Goal: Transaction & Acquisition: Purchase product/service

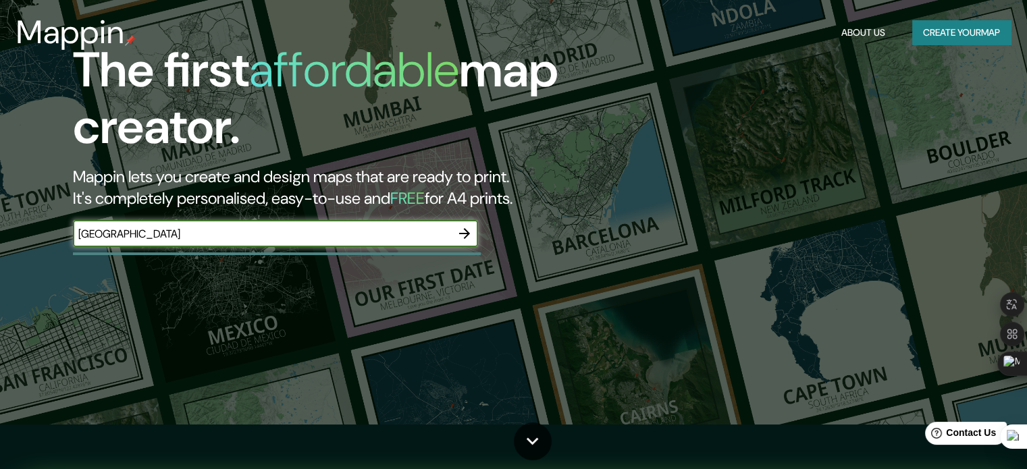
type input "[GEOGRAPHIC_DATA]"
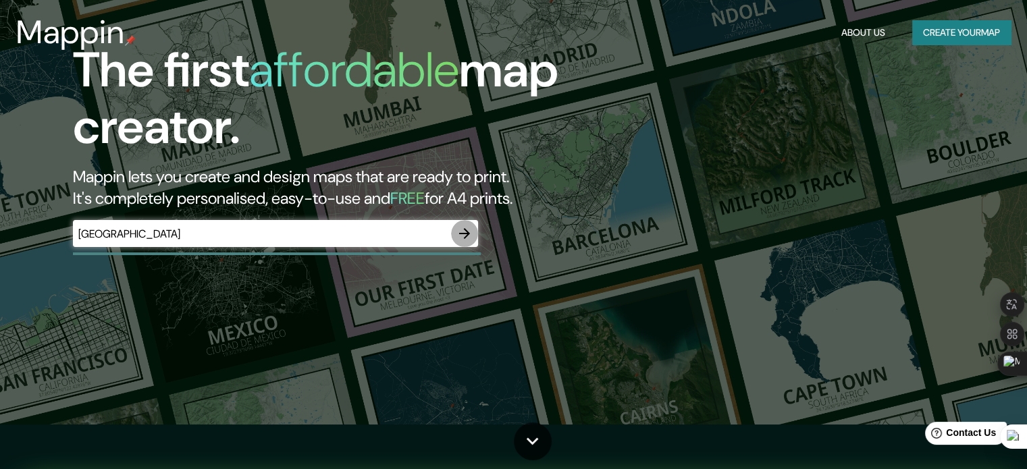
click at [467, 233] on icon "button" at bounding box center [464, 233] width 11 height 11
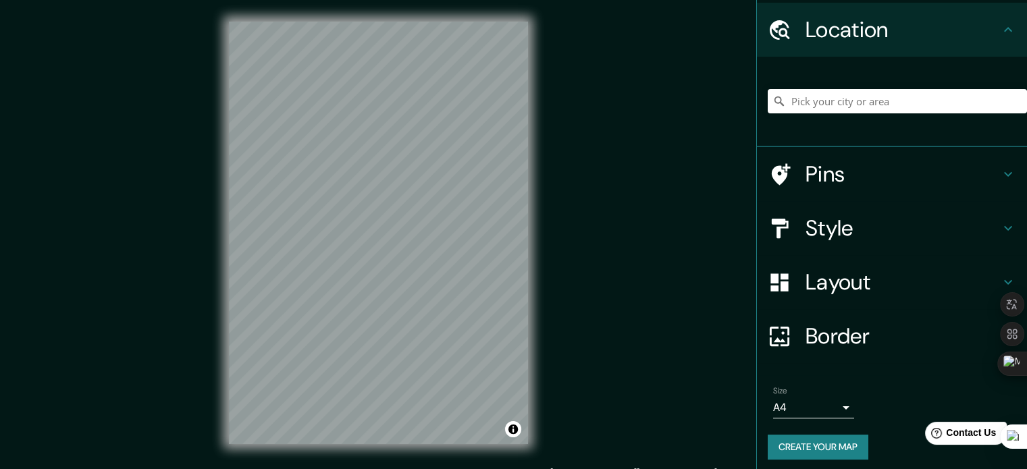
scroll to position [46, 0]
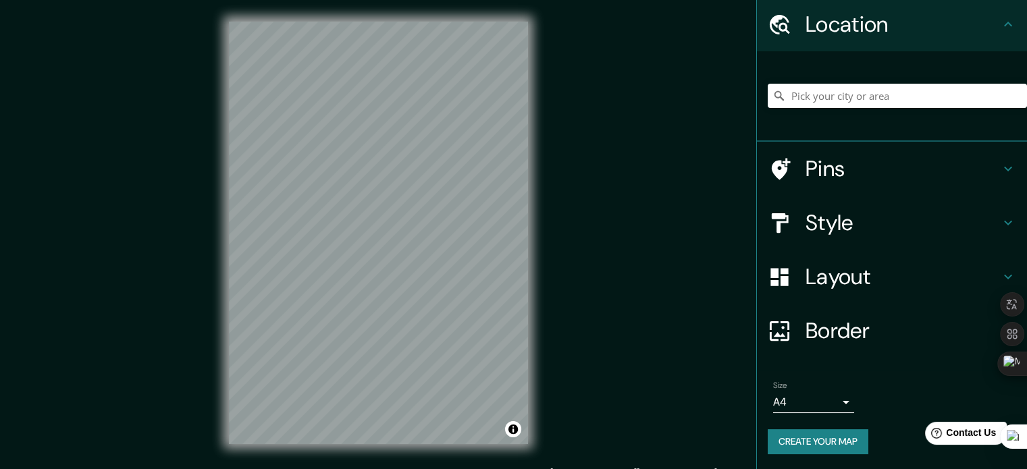
click at [930, 218] on h4 "Style" at bounding box center [903, 222] width 195 height 27
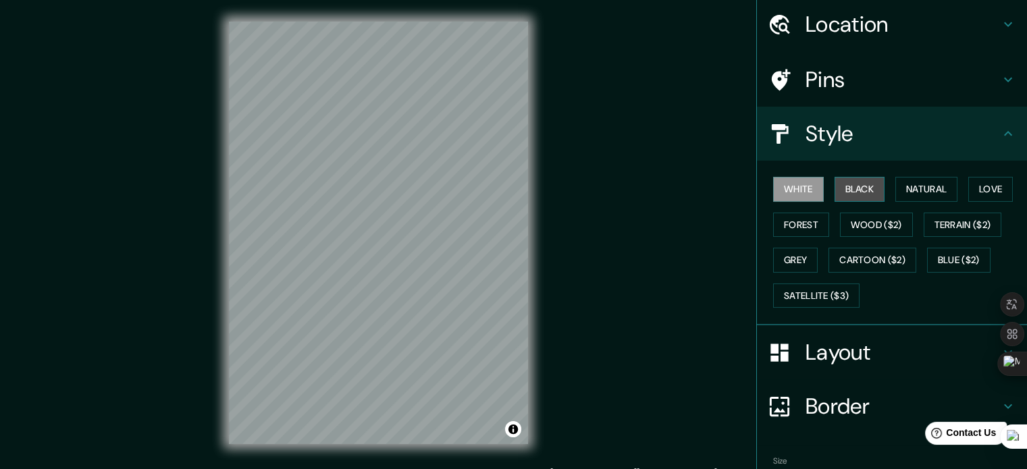
click at [840, 188] on button "Black" at bounding box center [860, 189] width 51 height 25
click at [779, 186] on button "White" at bounding box center [798, 189] width 51 height 25
click at [1000, 19] on icon at bounding box center [1008, 24] width 16 height 16
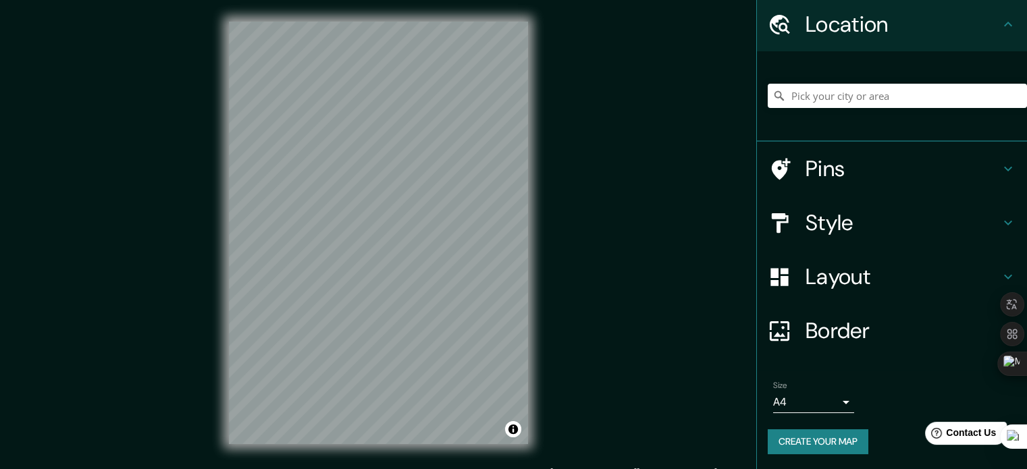
click at [1000, 22] on icon at bounding box center [1008, 24] width 16 height 16
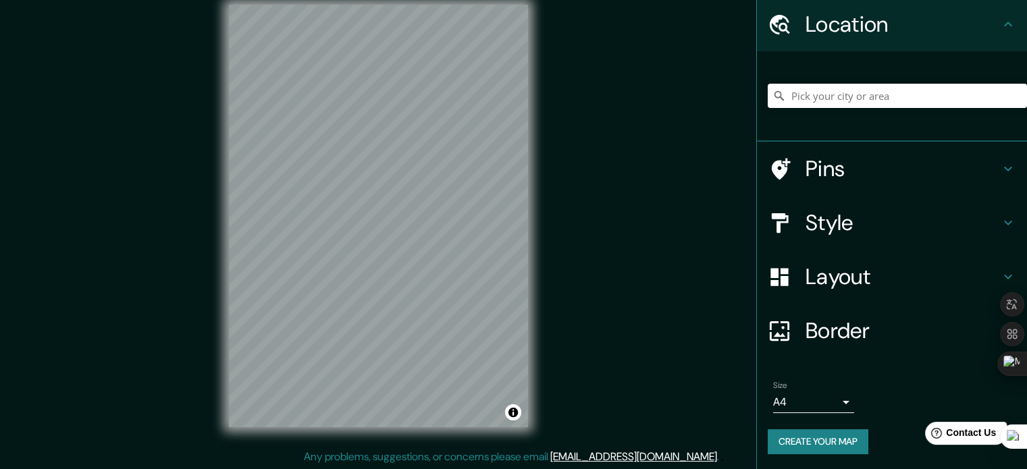
scroll to position [18, 0]
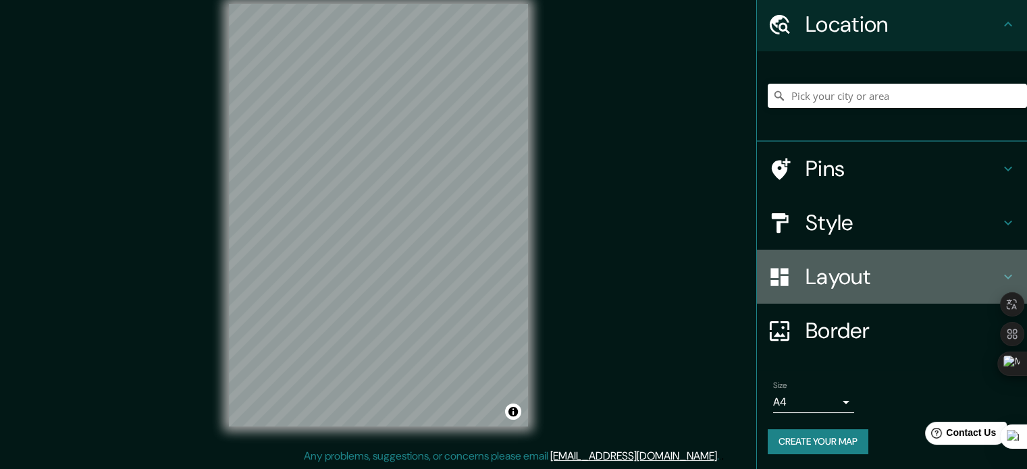
click at [838, 270] on h4 "Layout" at bounding box center [903, 276] width 195 height 27
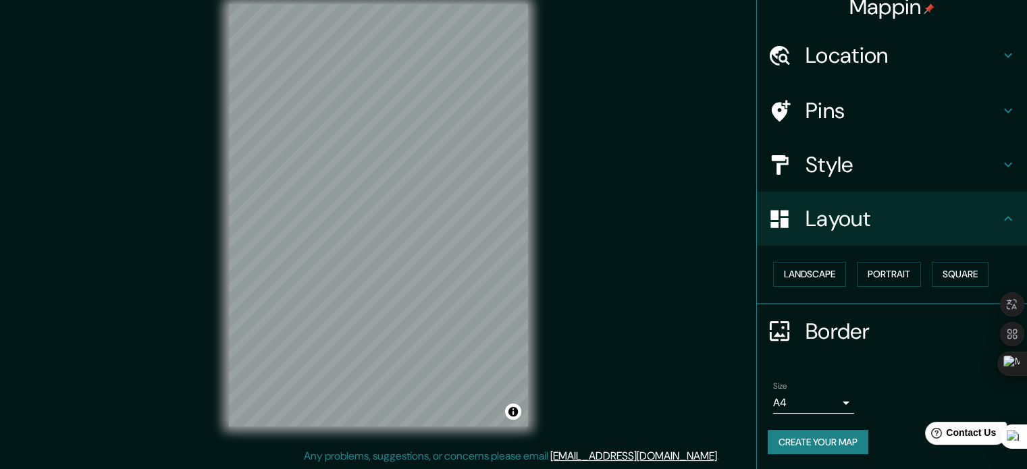
click at [844, 324] on h4 "Border" at bounding box center [903, 331] width 195 height 27
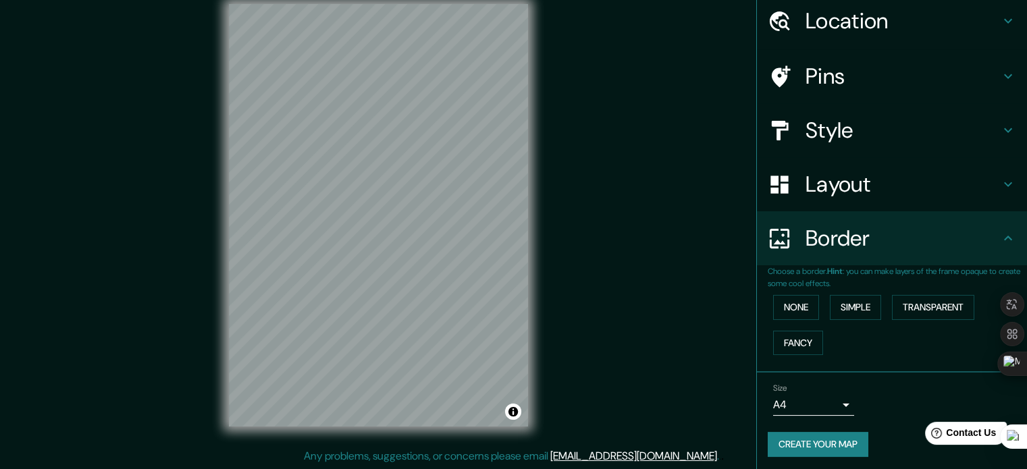
scroll to position [51, 0]
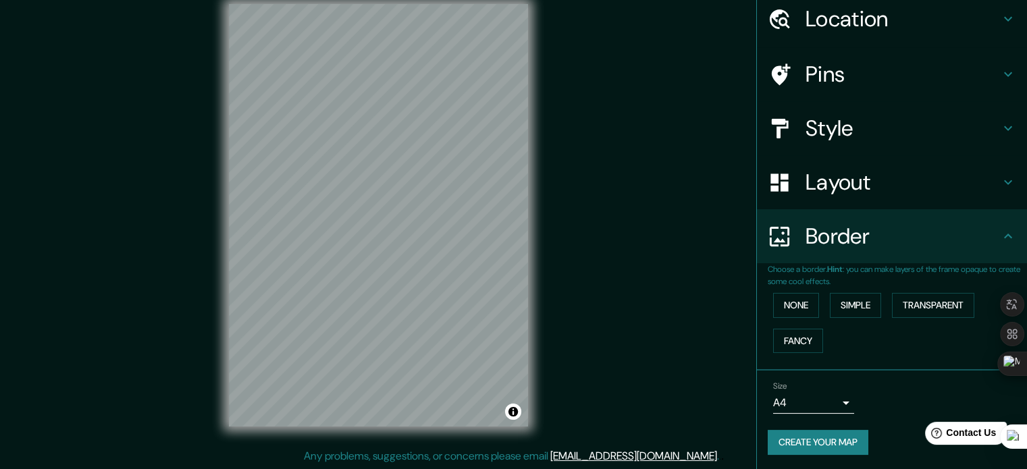
click at [831, 399] on body "Mappin Location Pins Style Layout Border Choose a border. Hint : you can make l…" at bounding box center [513, 216] width 1027 height 469
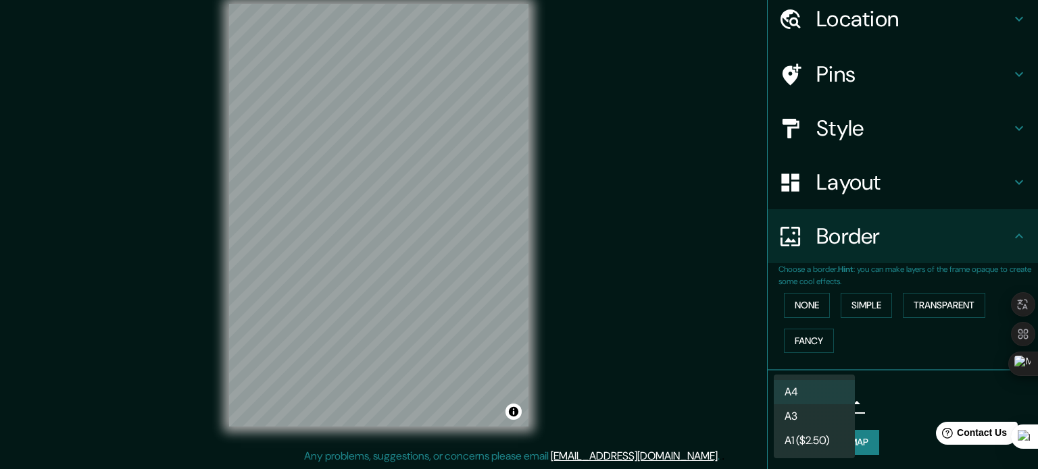
drag, startPoint x: 895, startPoint y: 390, endPoint x: 884, endPoint y: 373, distance: 21.0
click at [895, 388] on div at bounding box center [519, 234] width 1038 height 469
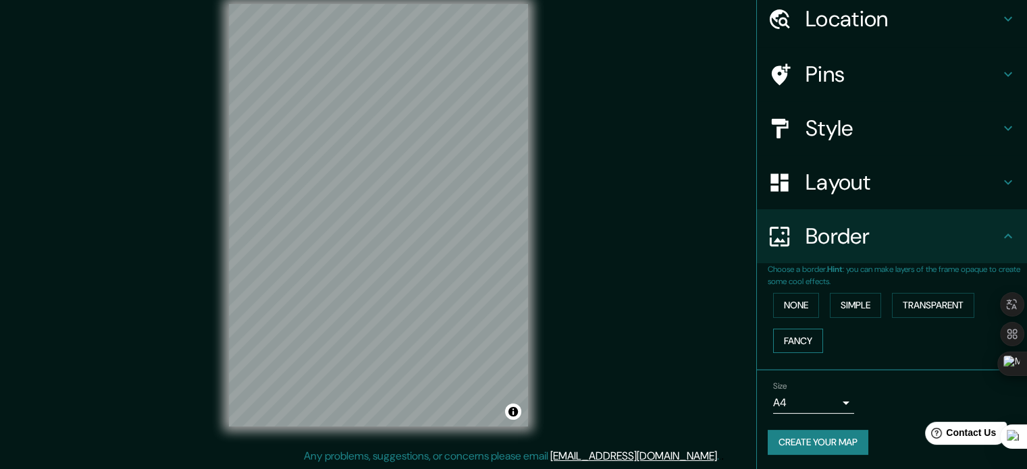
drag, startPoint x: 894, startPoint y: 362, endPoint x: 803, endPoint y: 340, distance: 93.7
click at [823, 351] on div "Choose a border. Hint : you can make layers of the frame opaque to create some …" at bounding box center [892, 316] width 270 height 107
click at [790, 307] on button "None" at bounding box center [796, 305] width 46 height 25
click at [855, 300] on button "Simple" at bounding box center [855, 305] width 51 height 25
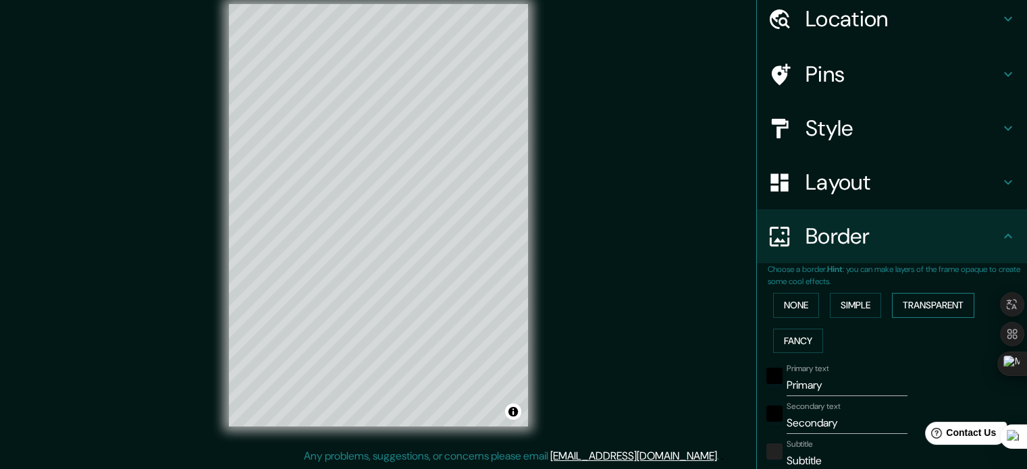
click at [919, 297] on button "Transparent" at bounding box center [933, 305] width 82 height 25
click at [791, 336] on button "Fancy" at bounding box center [798, 341] width 50 height 25
click at [789, 307] on button "None" at bounding box center [796, 305] width 46 height 25
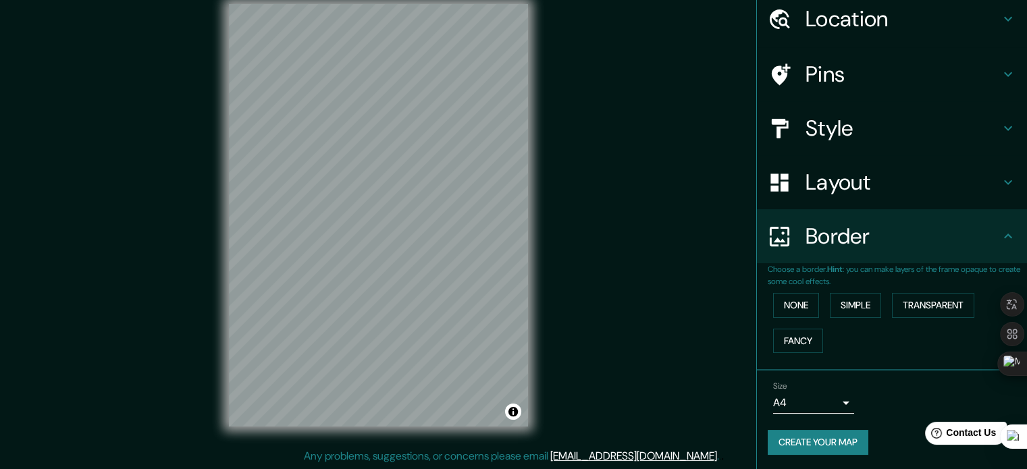
click at [830, 188] on h4 "Layout" at bounding box center [903, 182] width 195 height 27
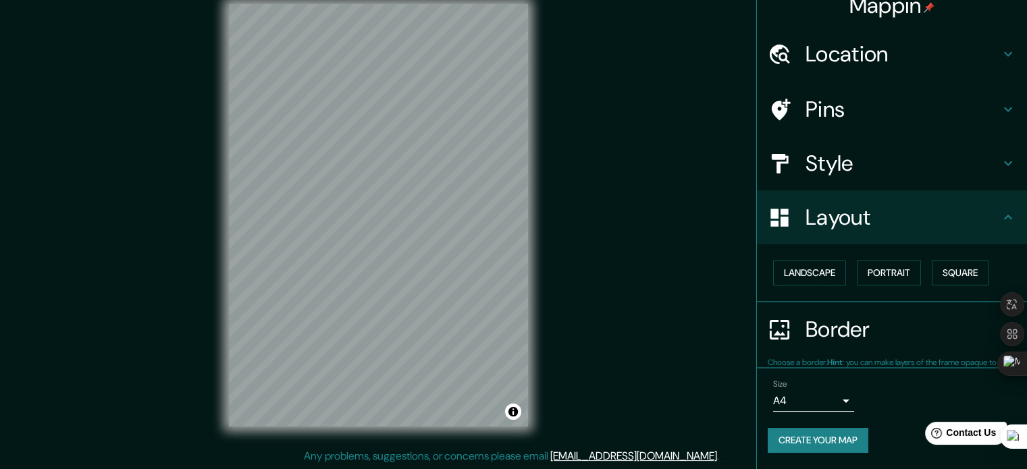
scroll to position [15, 0]
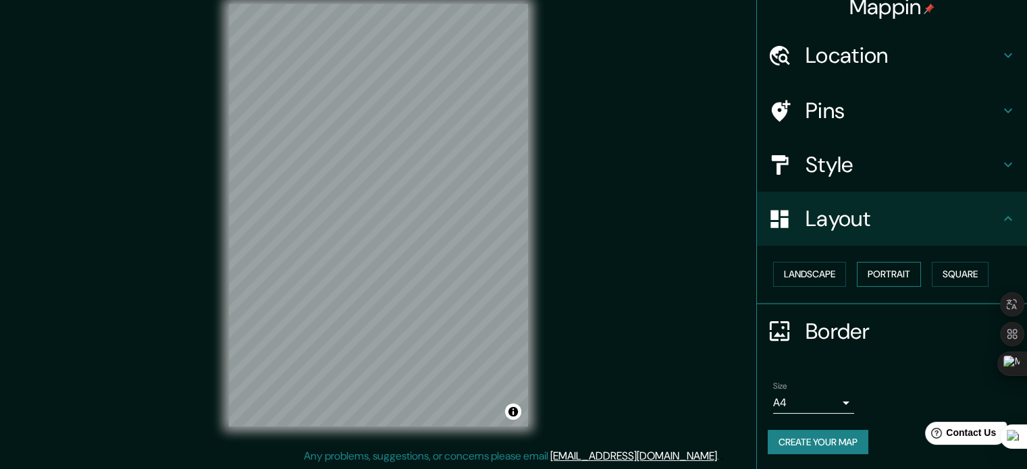
click at [886, 276] on button "Portrait" at bounding box center [889, 274] width 64 height 25
click at [790, 278] on button "Landscape" at bounding box center [809, 274] width 73 height 25
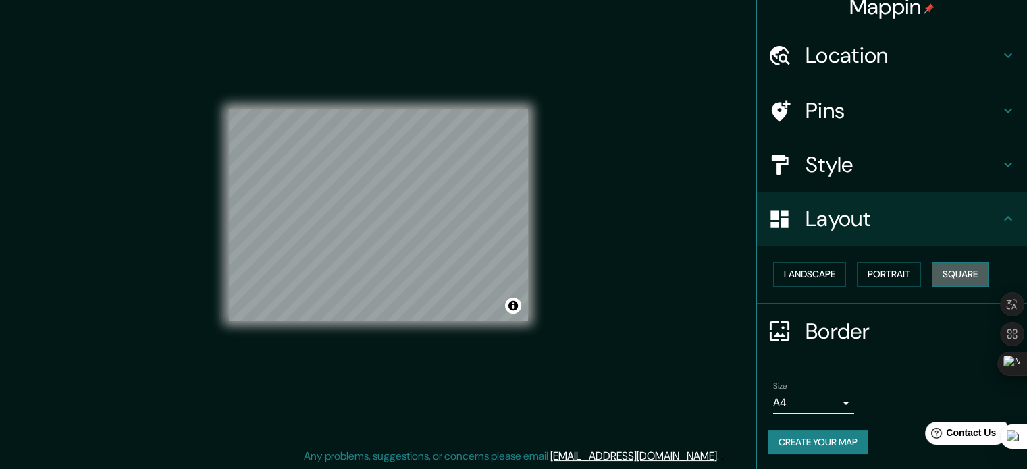
click at [942, 273] on button "Square" at bounding box center [960, 274] width 57 height 25
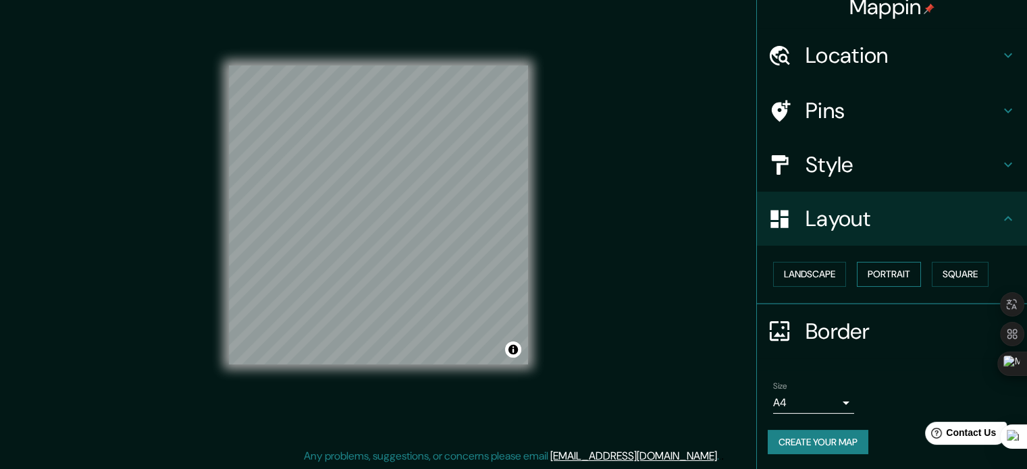
click at [873, 274] on button "Portrait" at bounding box center [889, 274] width 64 height 25
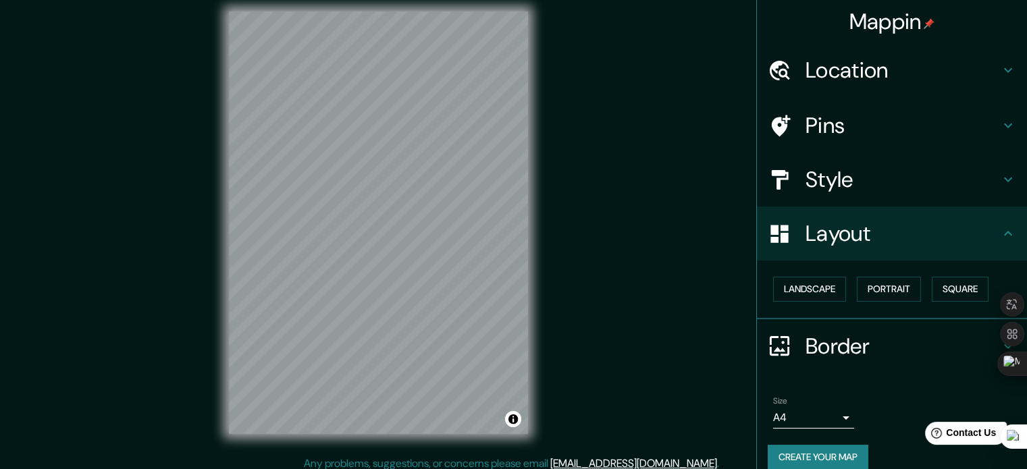
scroll to position [0, 0]
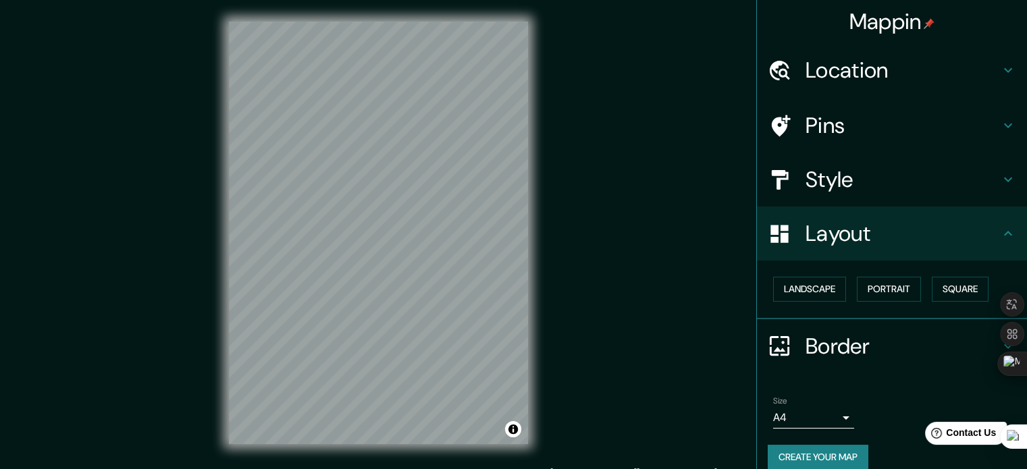
click at [971, 66] on h4 "Location" at bounding box center [903, 70] width 195 height 27
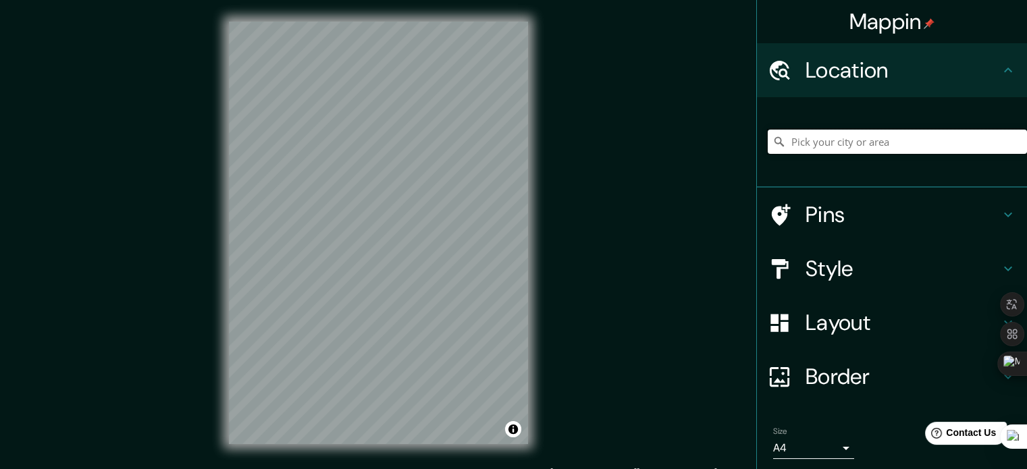
click at [860, 146] on input "Pick your city or area" at bounding box center [897, 142] width 259 height 24
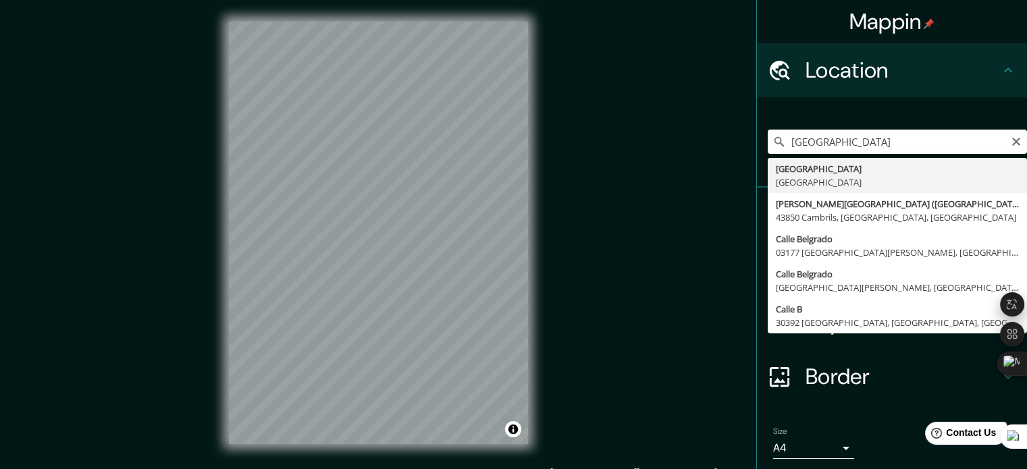
type input "[GEOGRAPHIC_DATA], [GEOGRAPHIC_DATA]"
